Goal: Task Accomplishment & Management: Complete application form

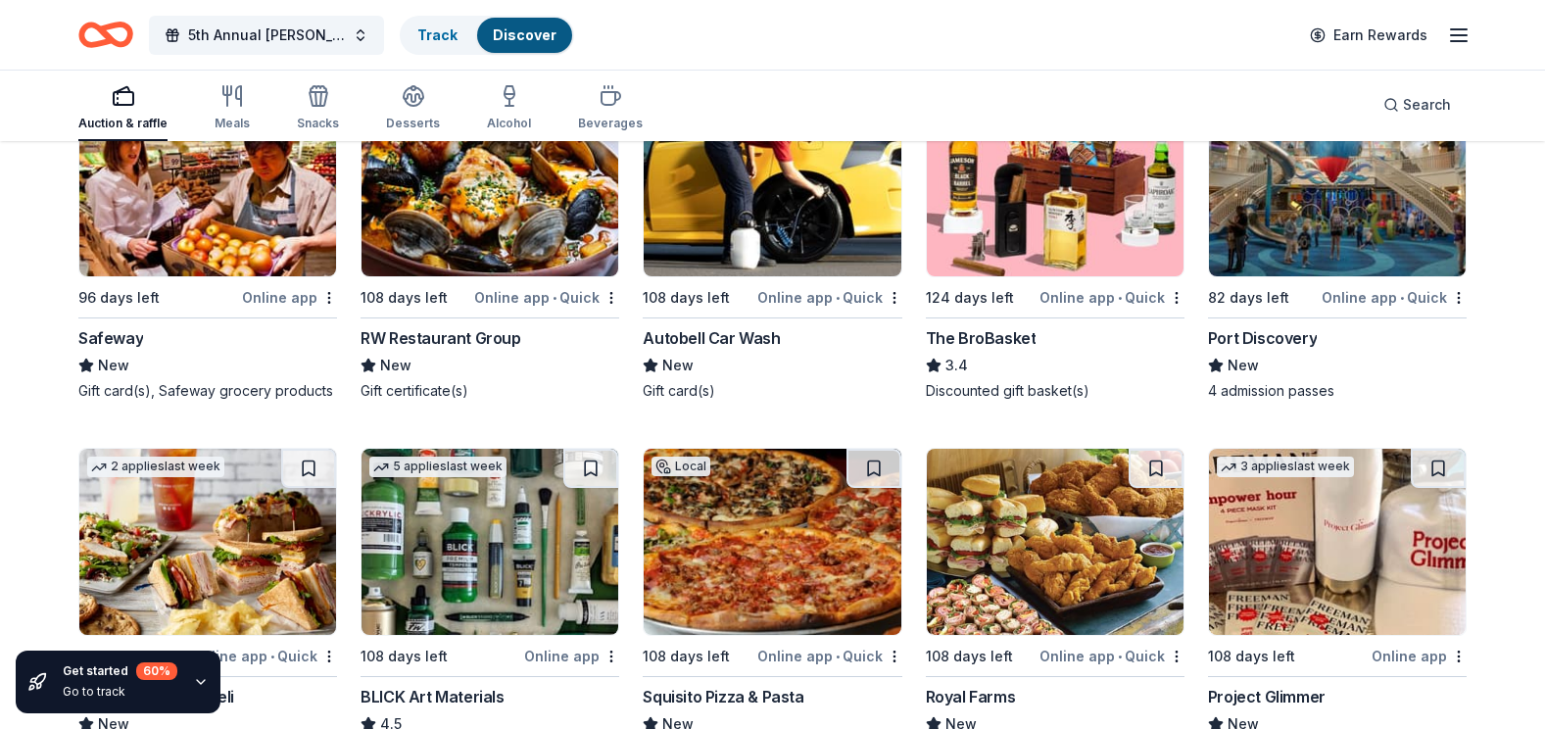
scroll to position [4287, 0]
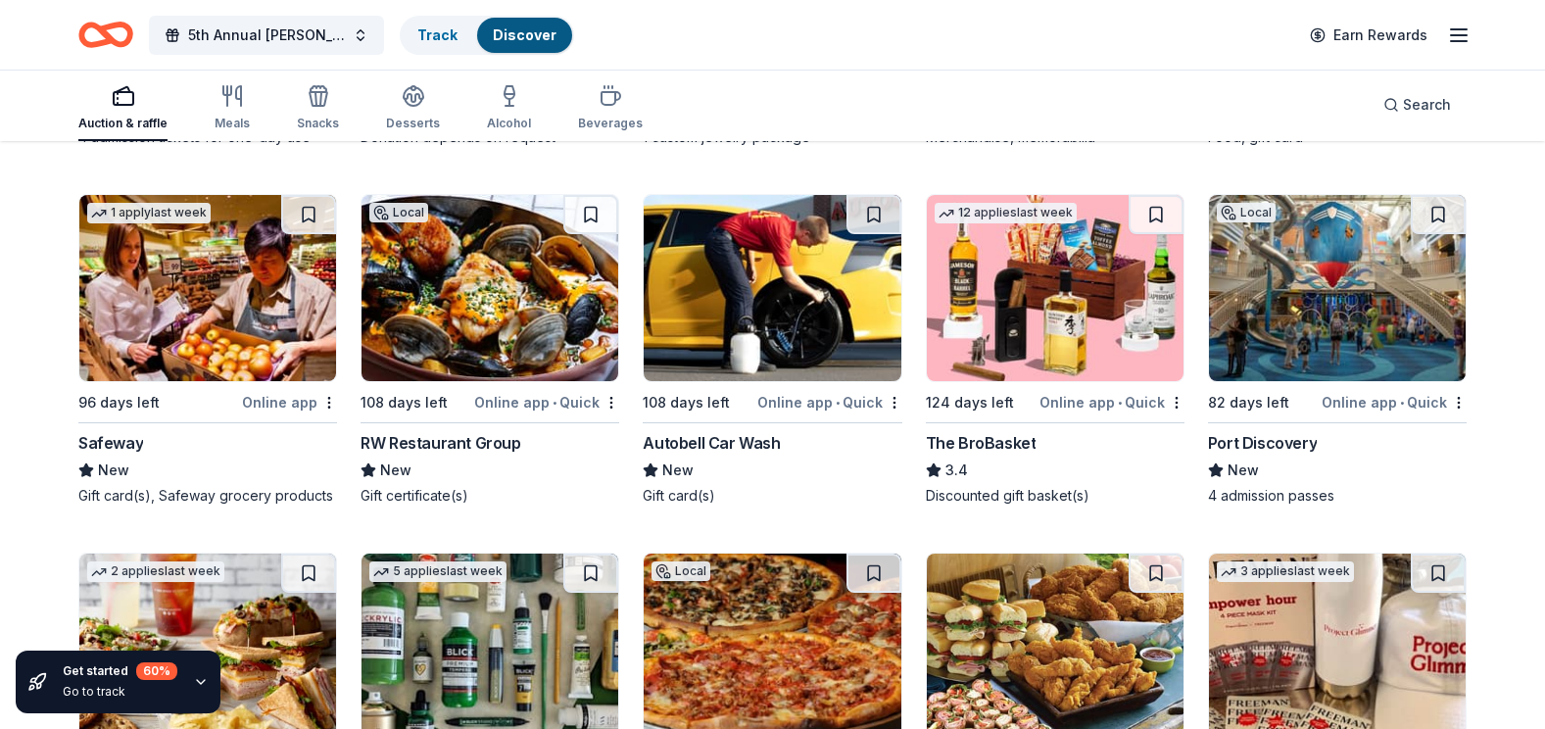
click at [152, 344] on img at bounding box center [207, 288] width 257 height 186
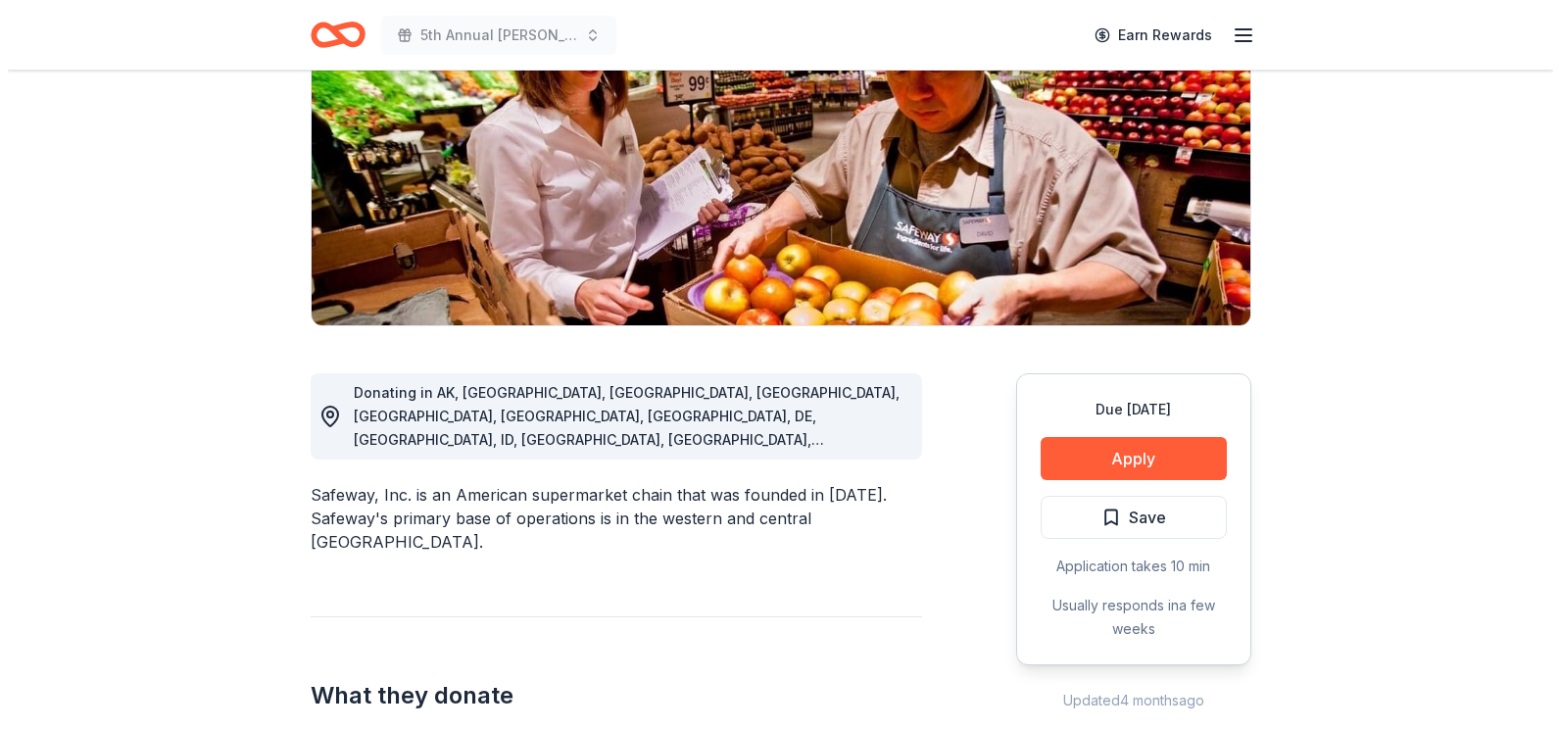
scroll to position [294, 0]
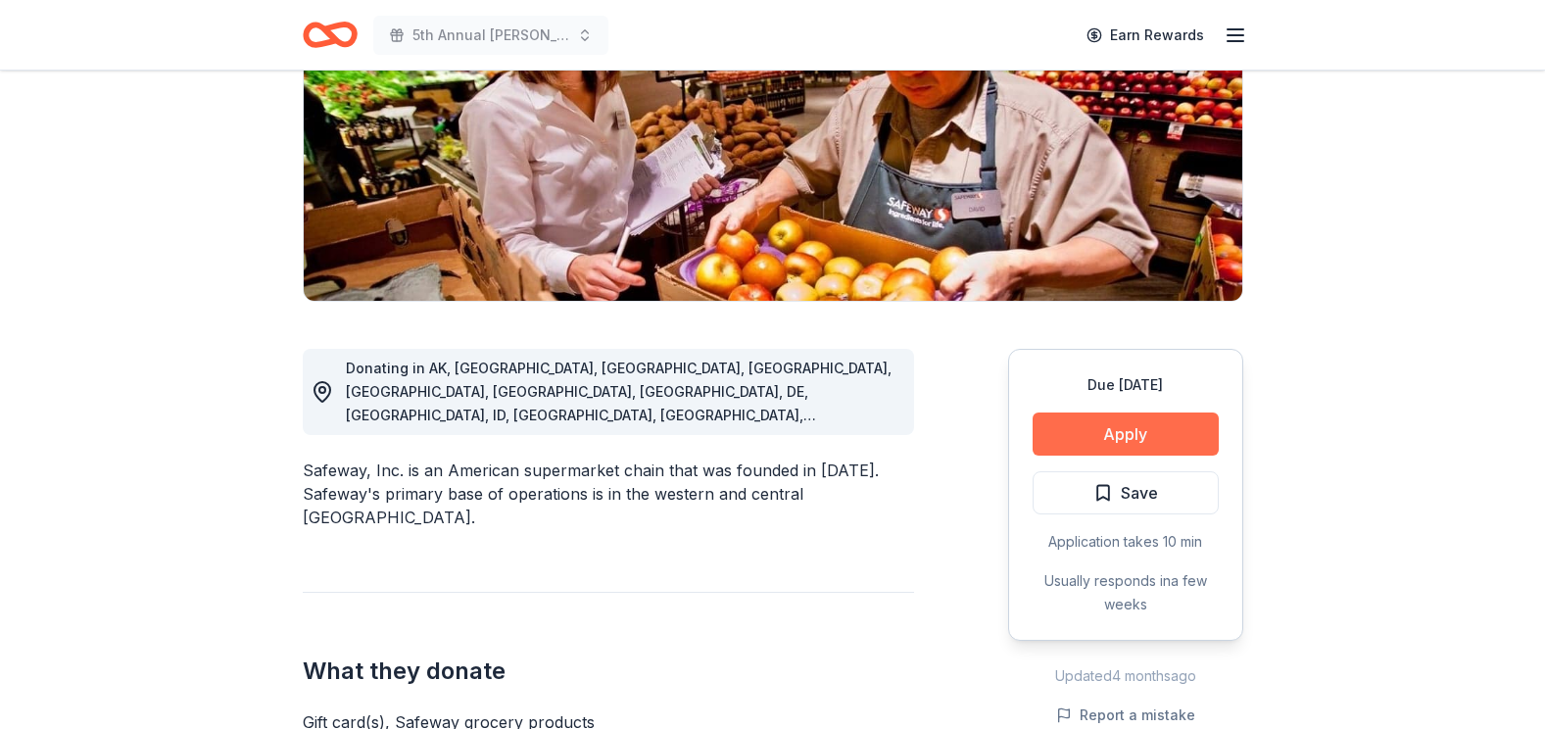
click at [1163, 434] on button "Apply" at bounding box center [1126, 433] width 186 height 43
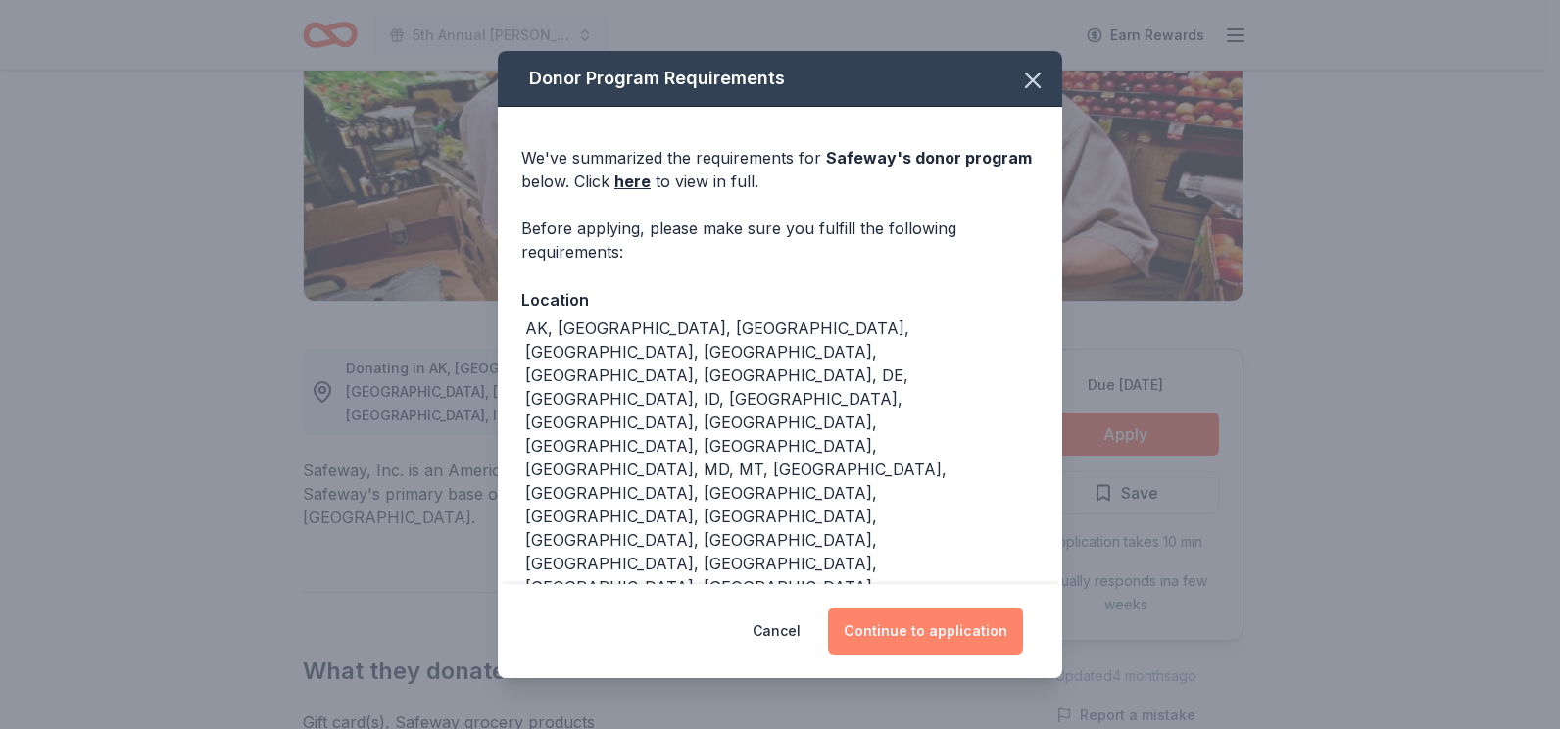
click at [914, 628] on button "Continue to application" at bounding box center [925, 630] width 195 height 47
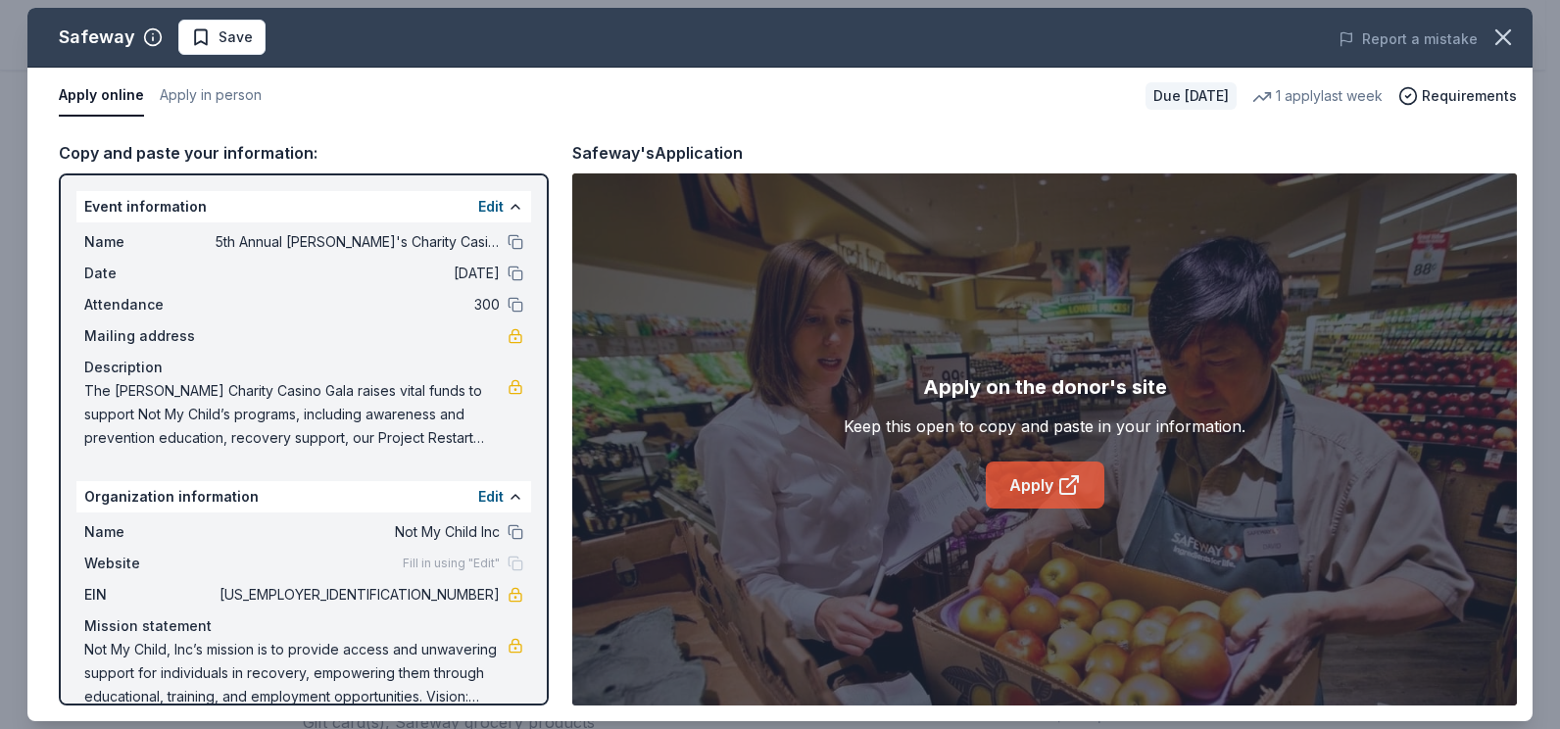
click at [1027, 489] on link "Apply" at bounding box center [1044, 484] width 119 height 47
